Goal: Information Seeking & Learning: Understand process/instructions

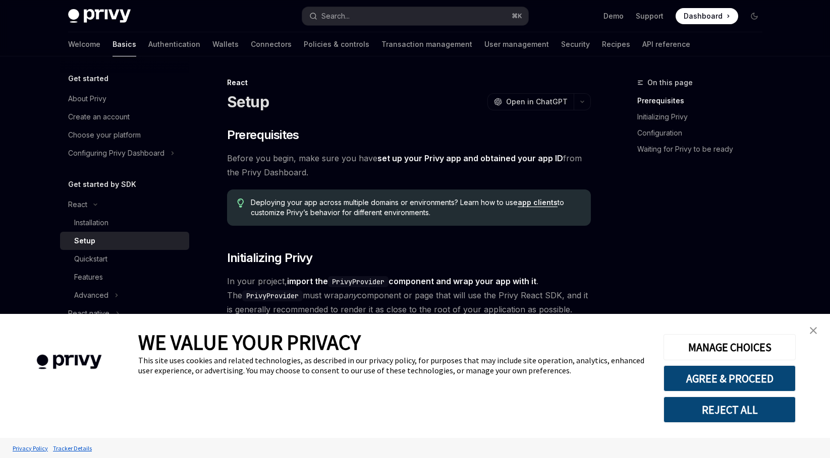
click at [811, 331] on img "close banner" at bounding box center [812, 330] width 7 height 7
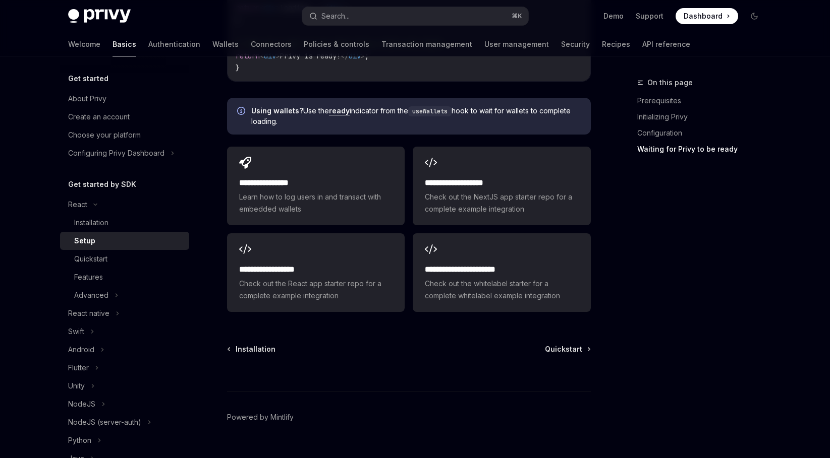
scroll to position [1267, 0]
click at [570, 345] on span "Quickstart" at bounding box center [563, 348] width 37 height 10
type textarea "*"
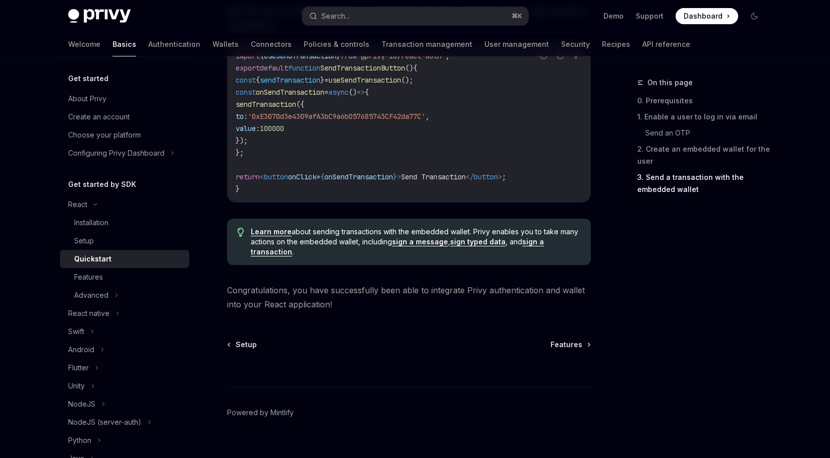
scroll to position [1018, 0]
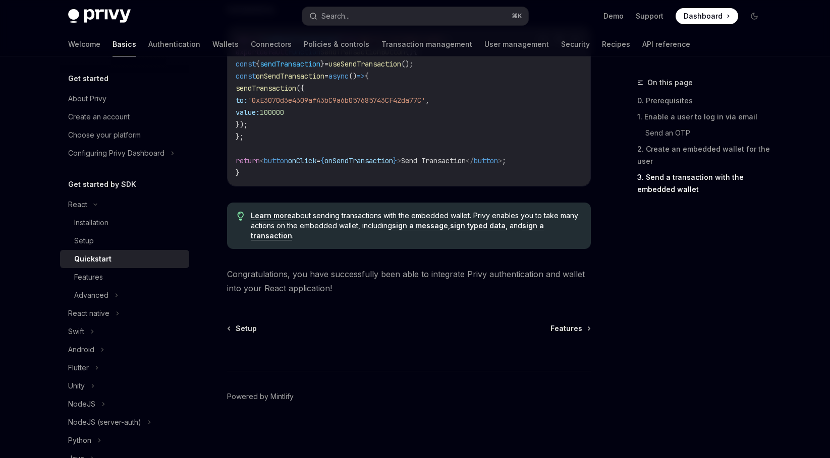
click at [416, 1] on div "Privy Docs home page Search... ⌘ K Demo Support Dashboard Dashboard Search..." at bounding box center [415, 16] width 694 height 32
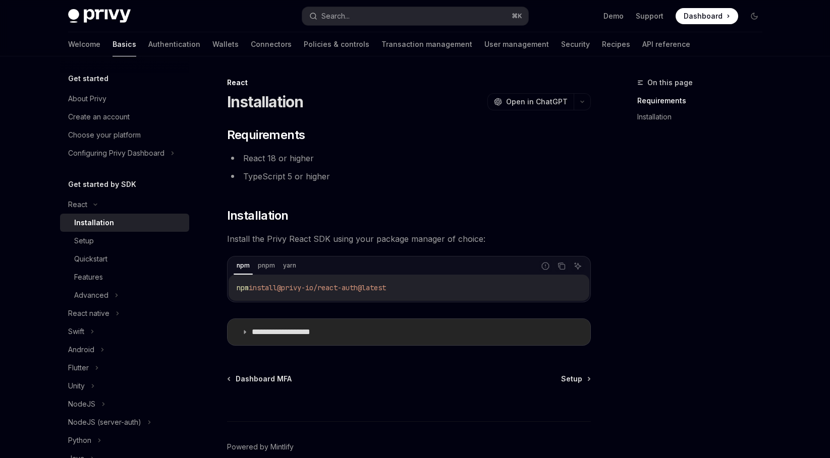
click at [266, 324] on summary "**********" at bounding box center [408, 332] width 363 height 26
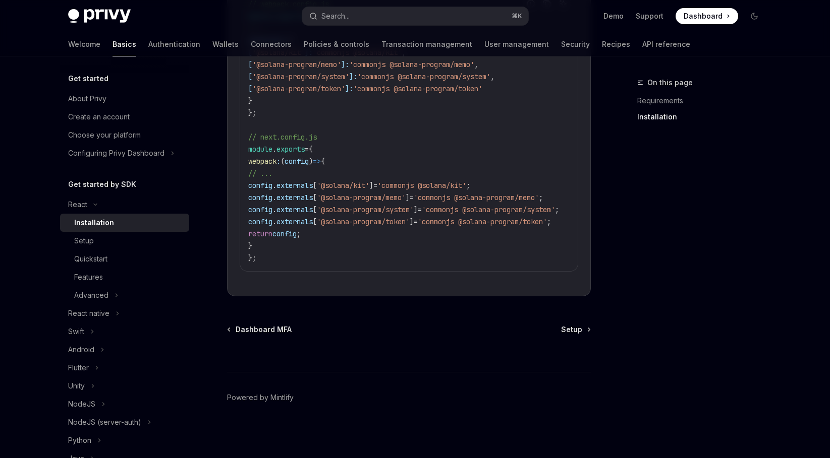
scroll to position [519, 0]
